Goal: Information Seeking & Learning: Find specific fact

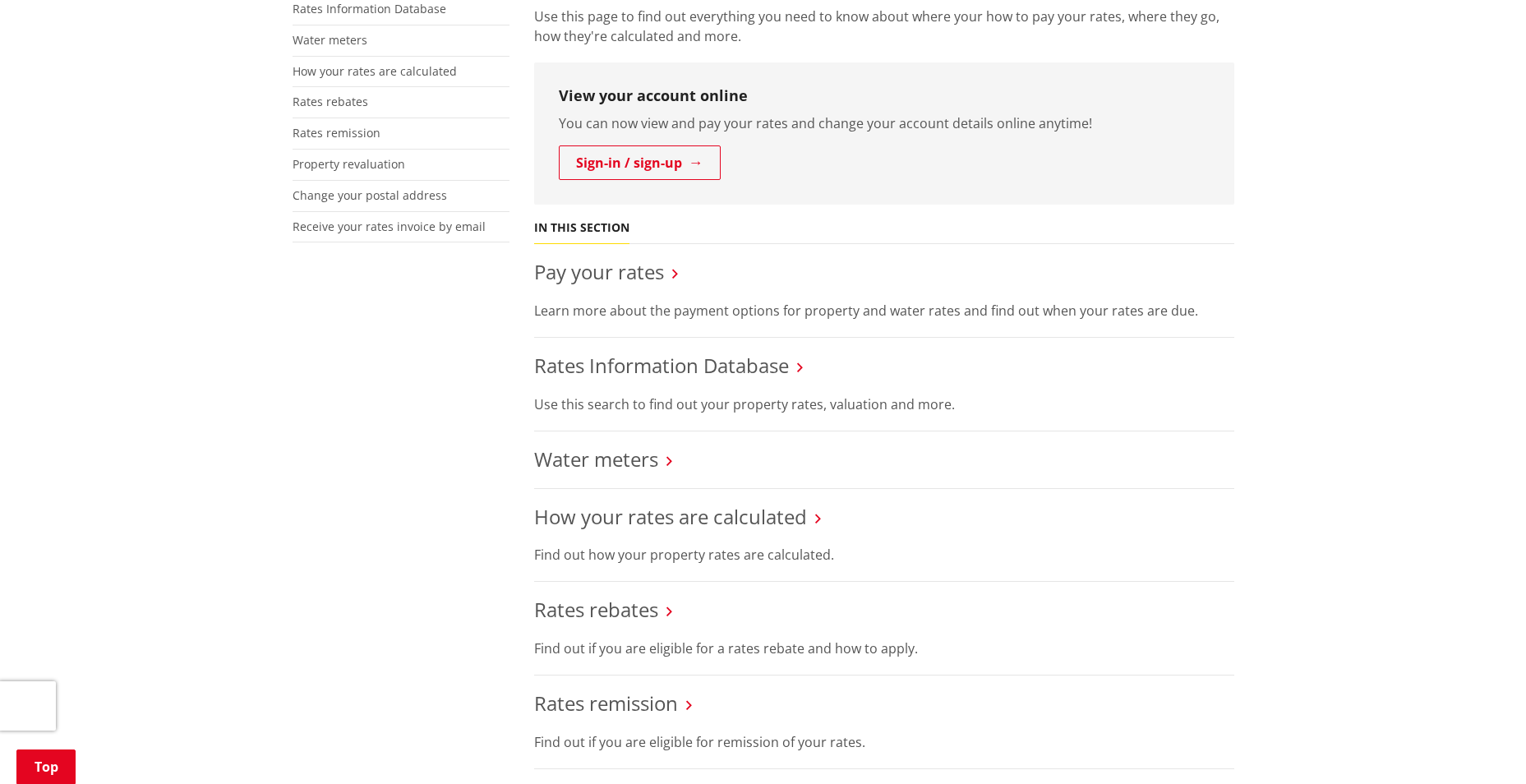
scroll to position [411, 0]
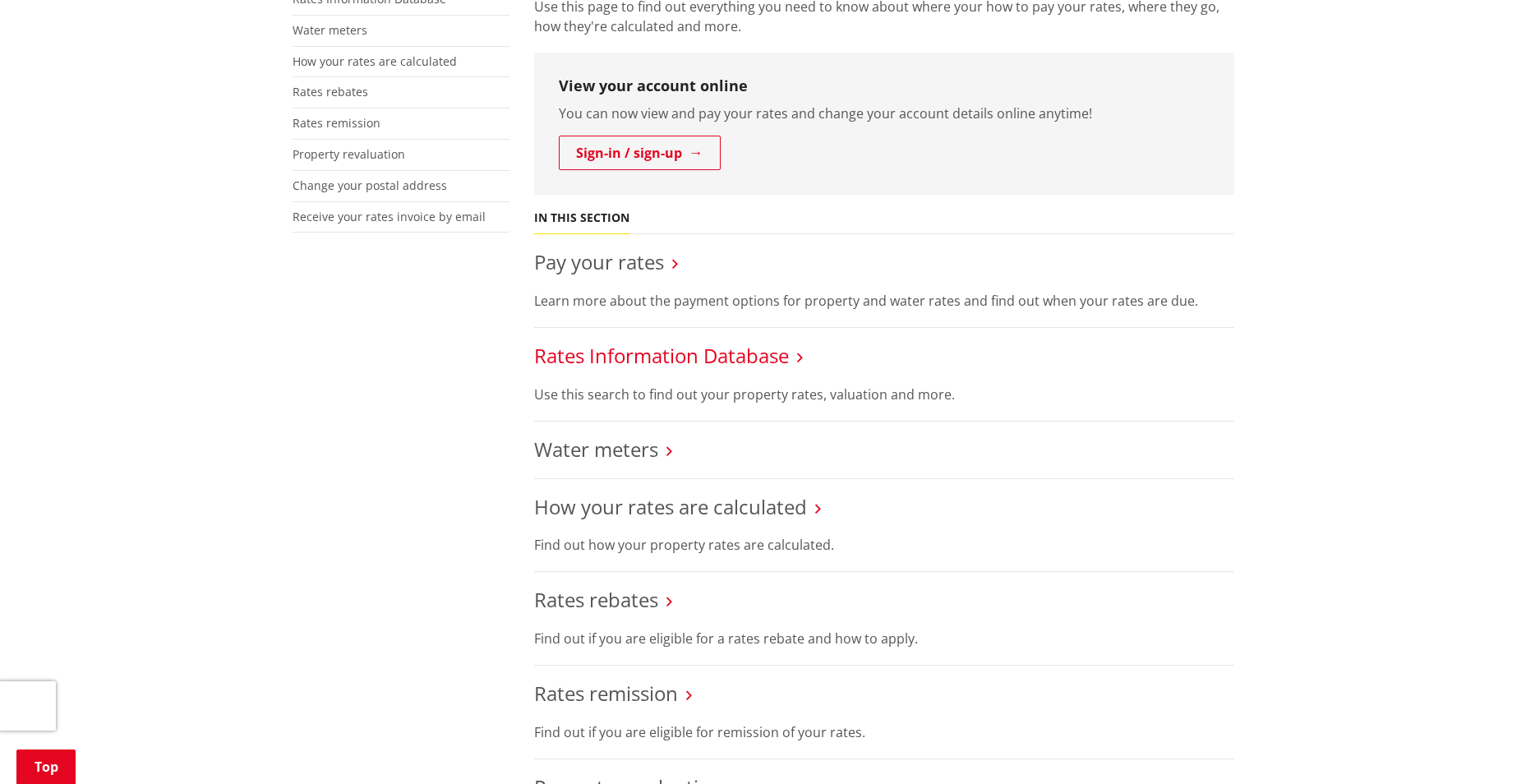
click at [628, 354] on link "Rates Information Database" at bounding box center [661, 355] width 255 height 27
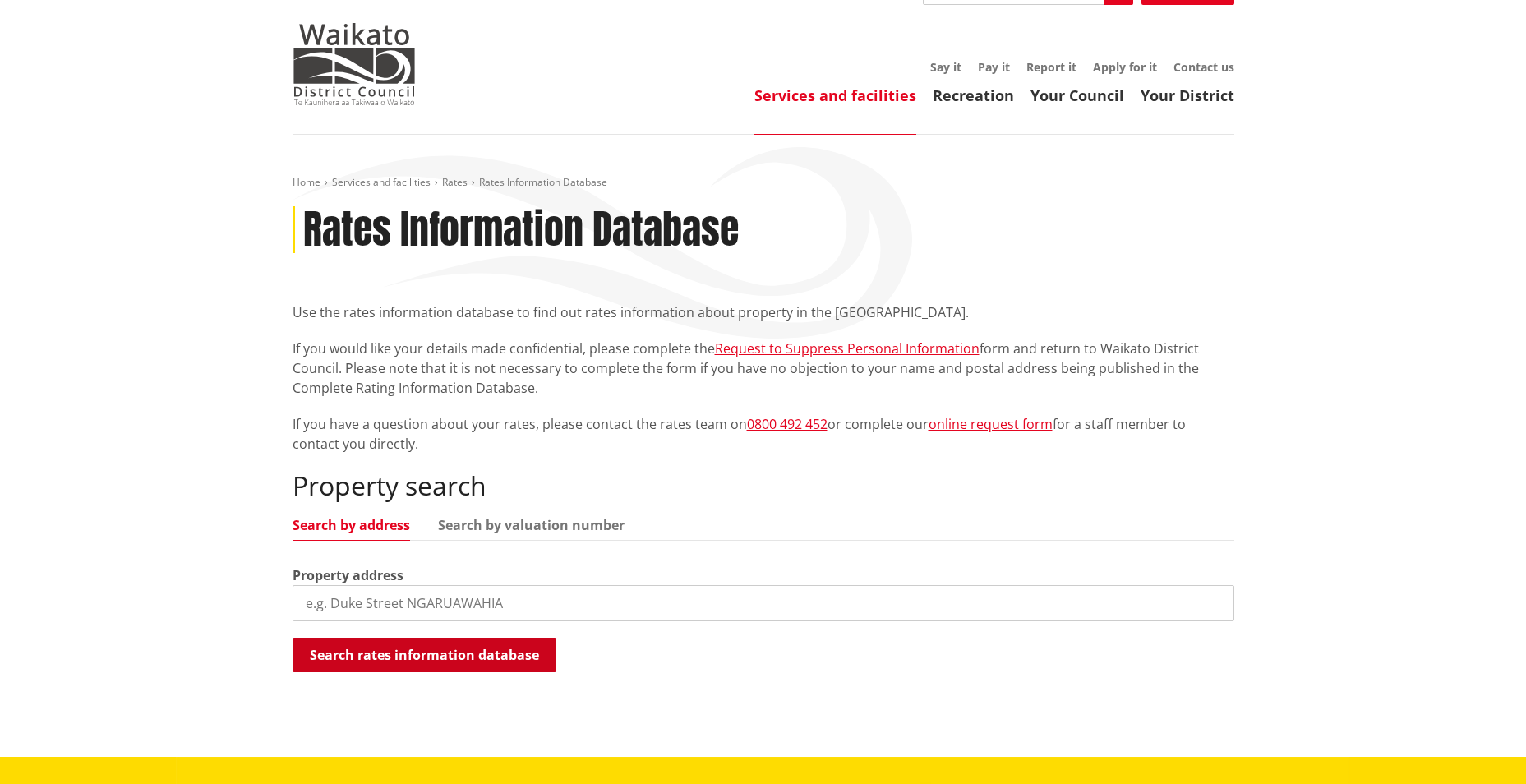
scroll to position [82, 0]
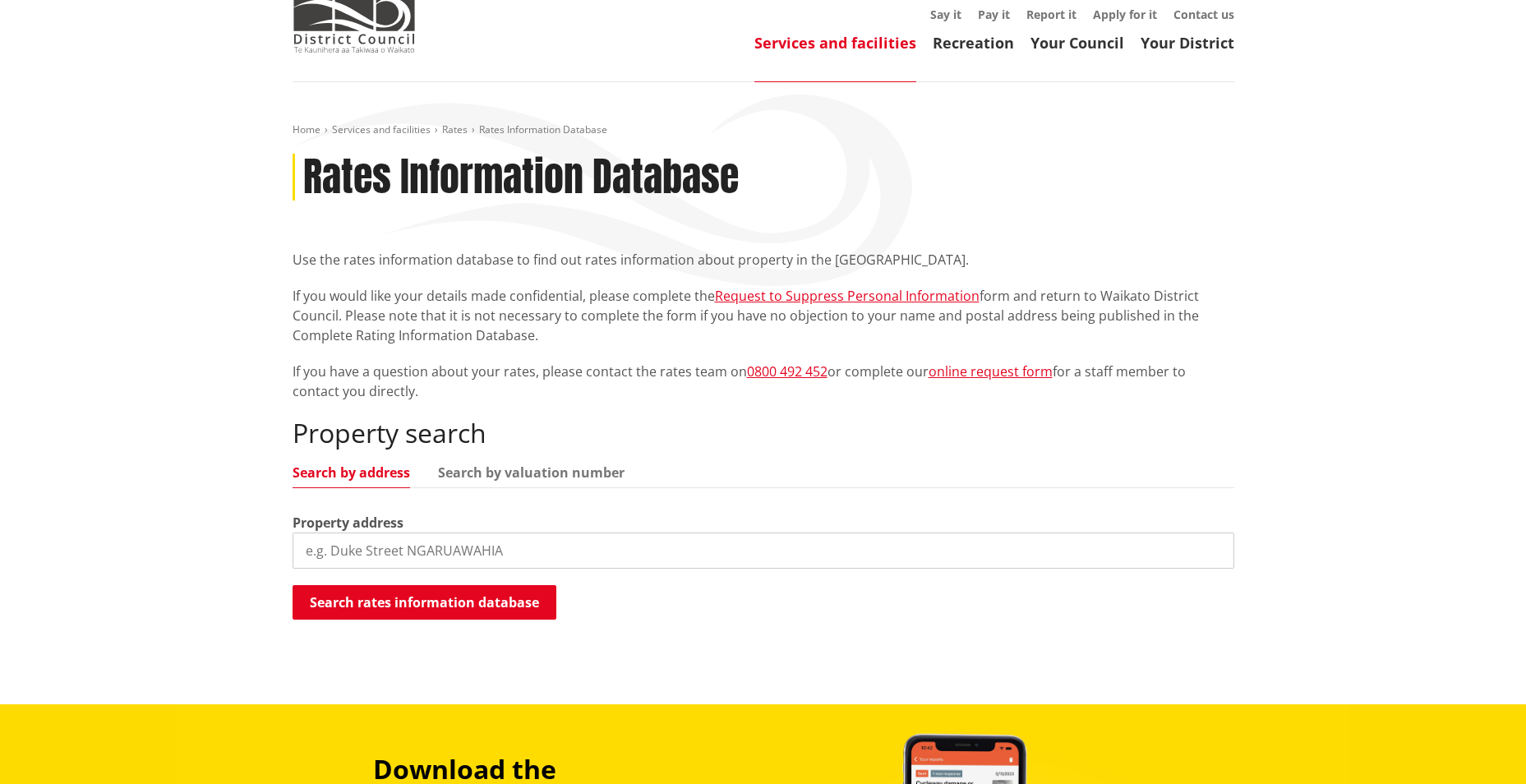
click at [346, 553] on input "search" at bounding box center [763, 550] width 941 height 36
type input "21 Korari"
click at [382, 600] on button "Search rates information database" at bounding box center [424, 602] width 264 height 35
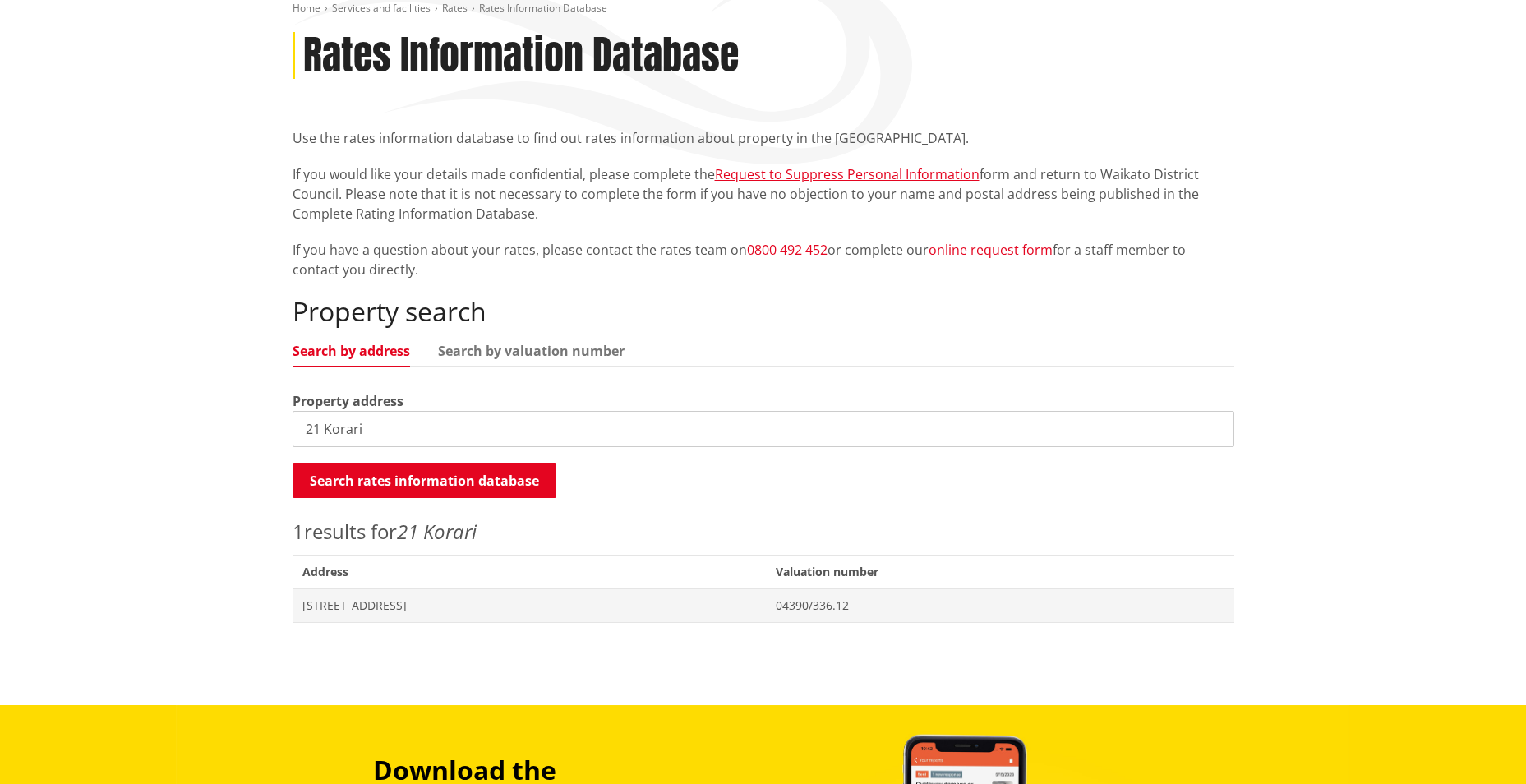
scroll to position [246, 0]
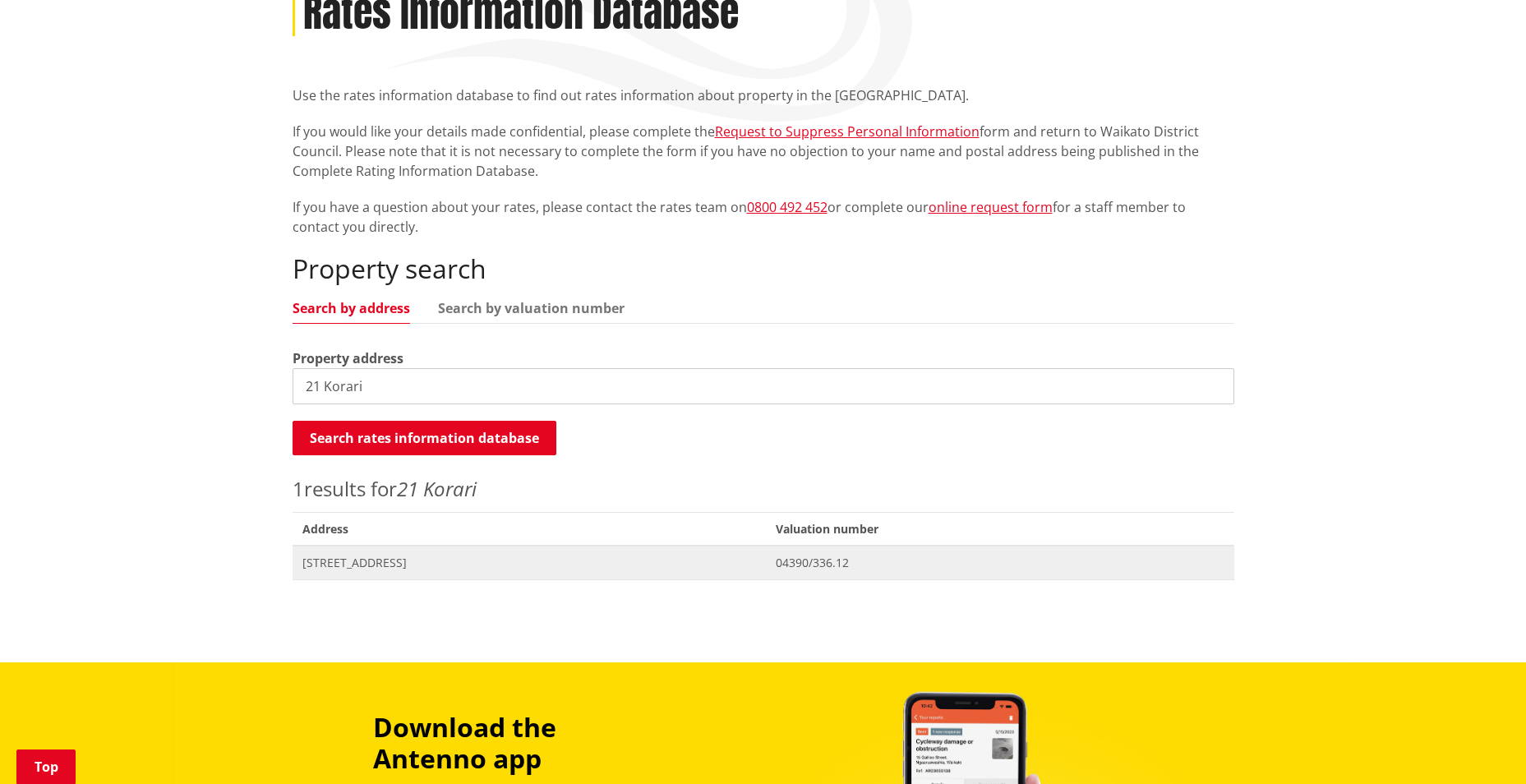
click at [360, 564] on span "21 Korari Street TE KAUWHATA" at bounding box center [530, 562] width 454 height 17
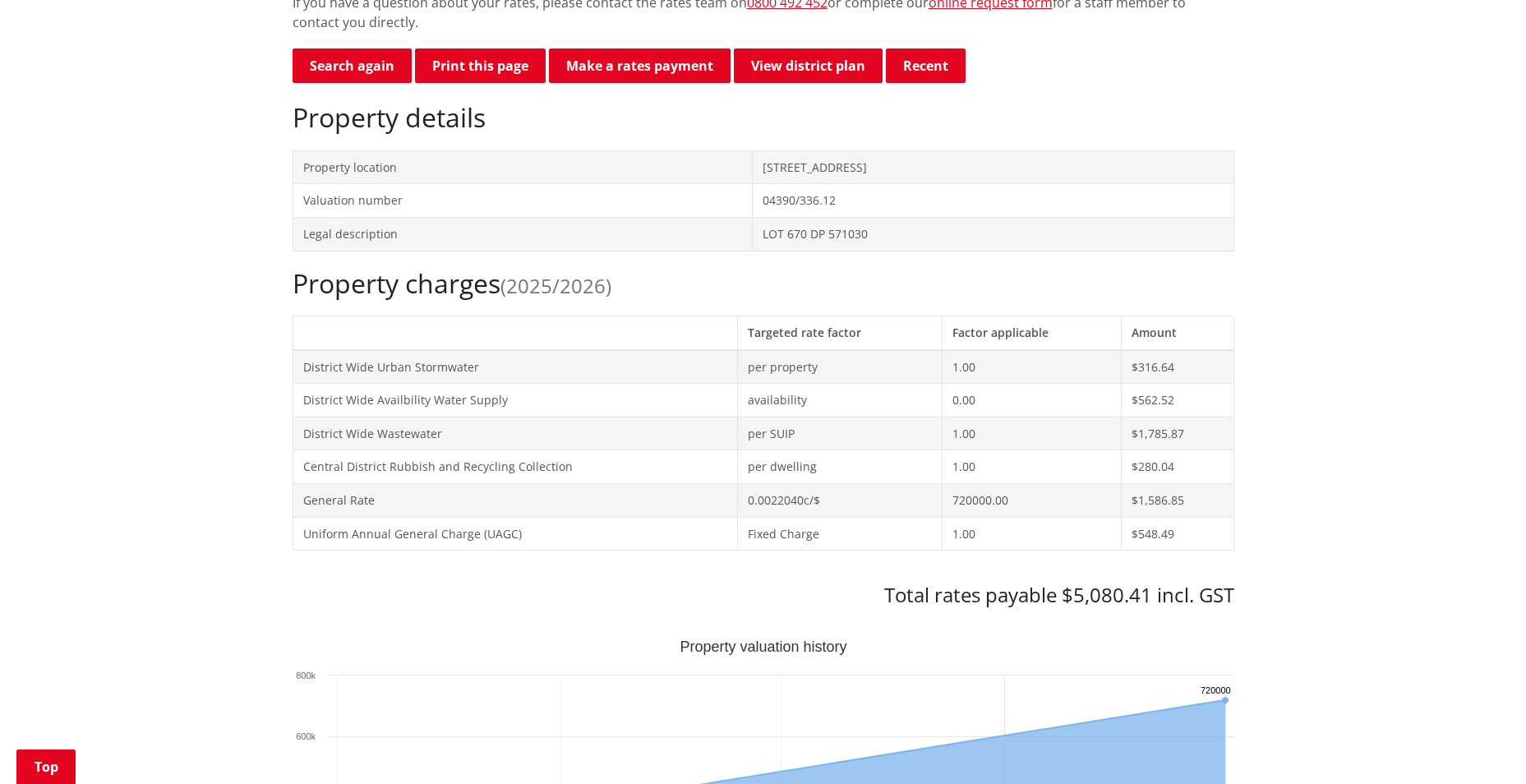
scroll to position [493, 0]
